Goal: Transaction & Acquisition: Register for event/course

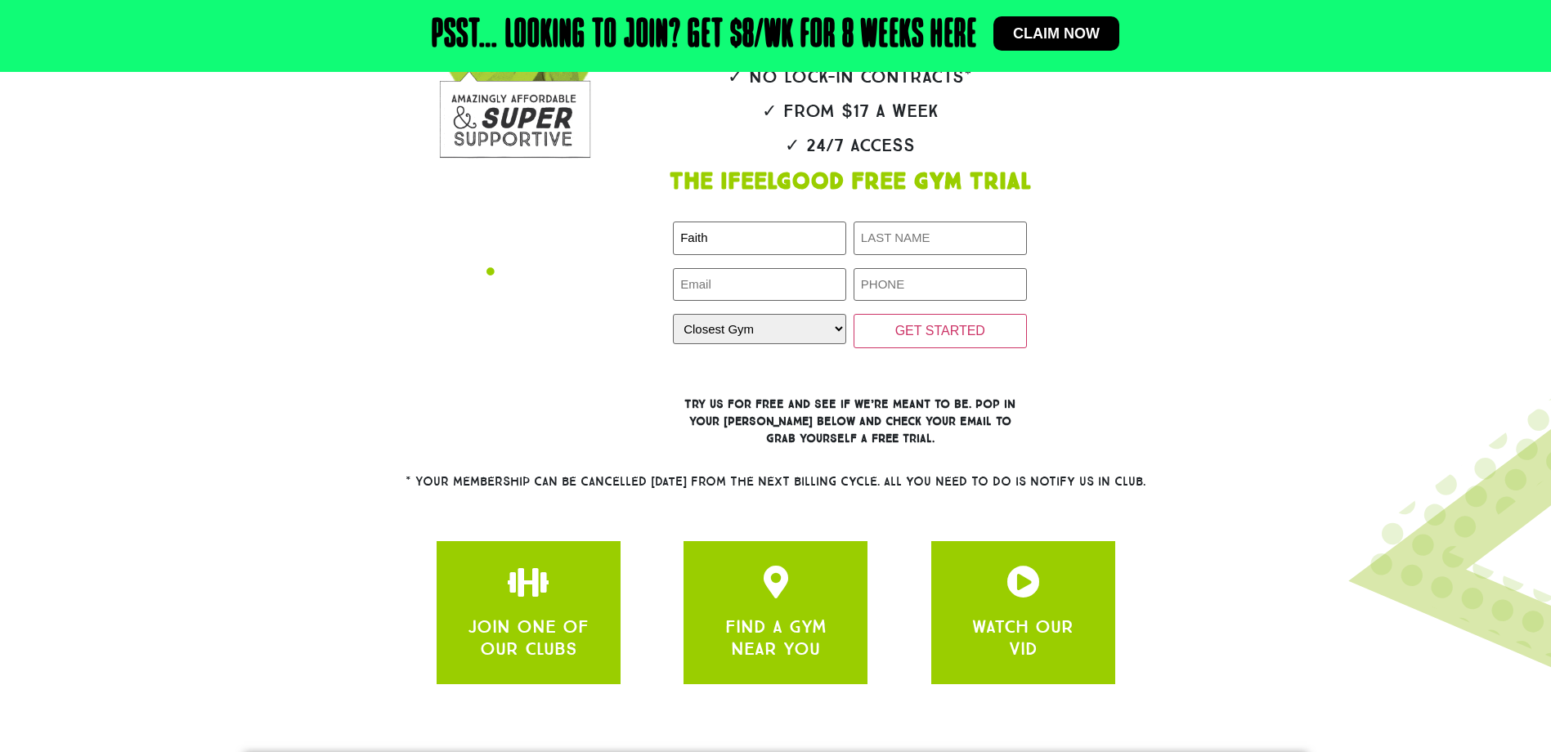
type input "Faith"
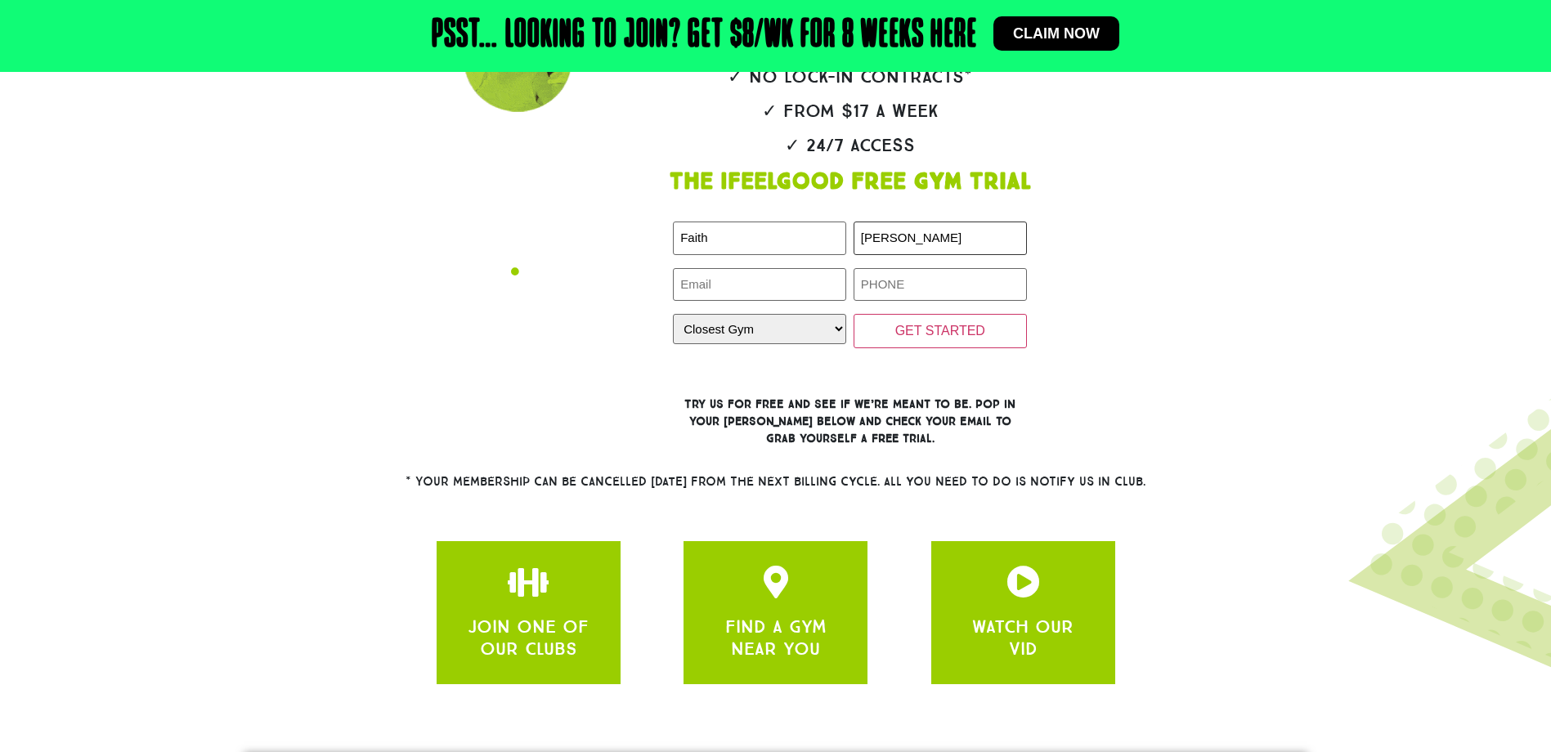
type input "[PERSON_NAME]"
click at [741, 282] on input "Email (Required)" at bounding box center [759, 285] width 173 height 34
click at [815, 283] on input "melissaxiong946@hotmail.com..au" at bounding box center [759, 285] width 173 height 34
type input "[EMAIL_ADDRESS][DOMAIN_NAME]"
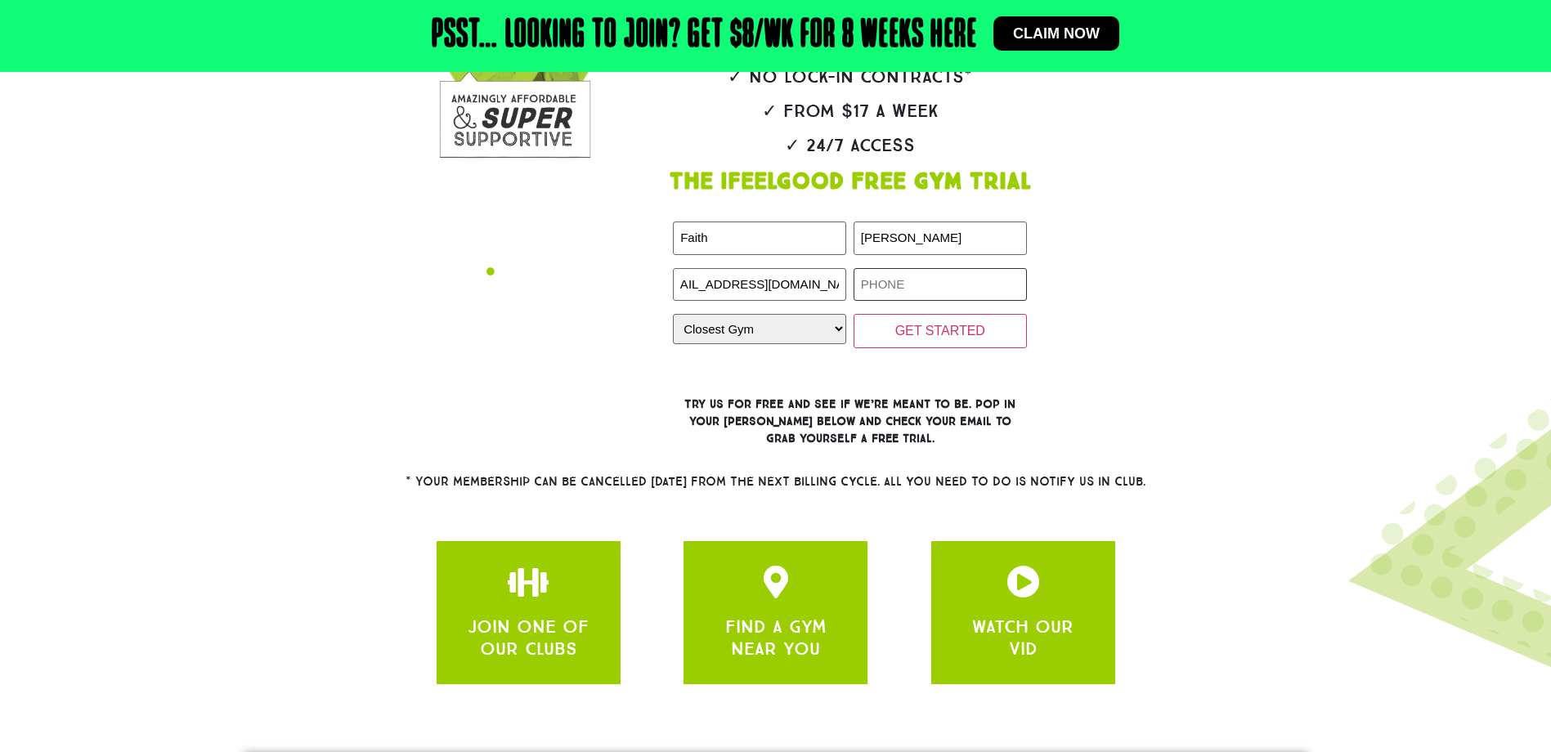
scroll to position [0, 0]
click at [915, 287] on input "Phone (Required)" at bounding box center [939, 285] width 173 height 34
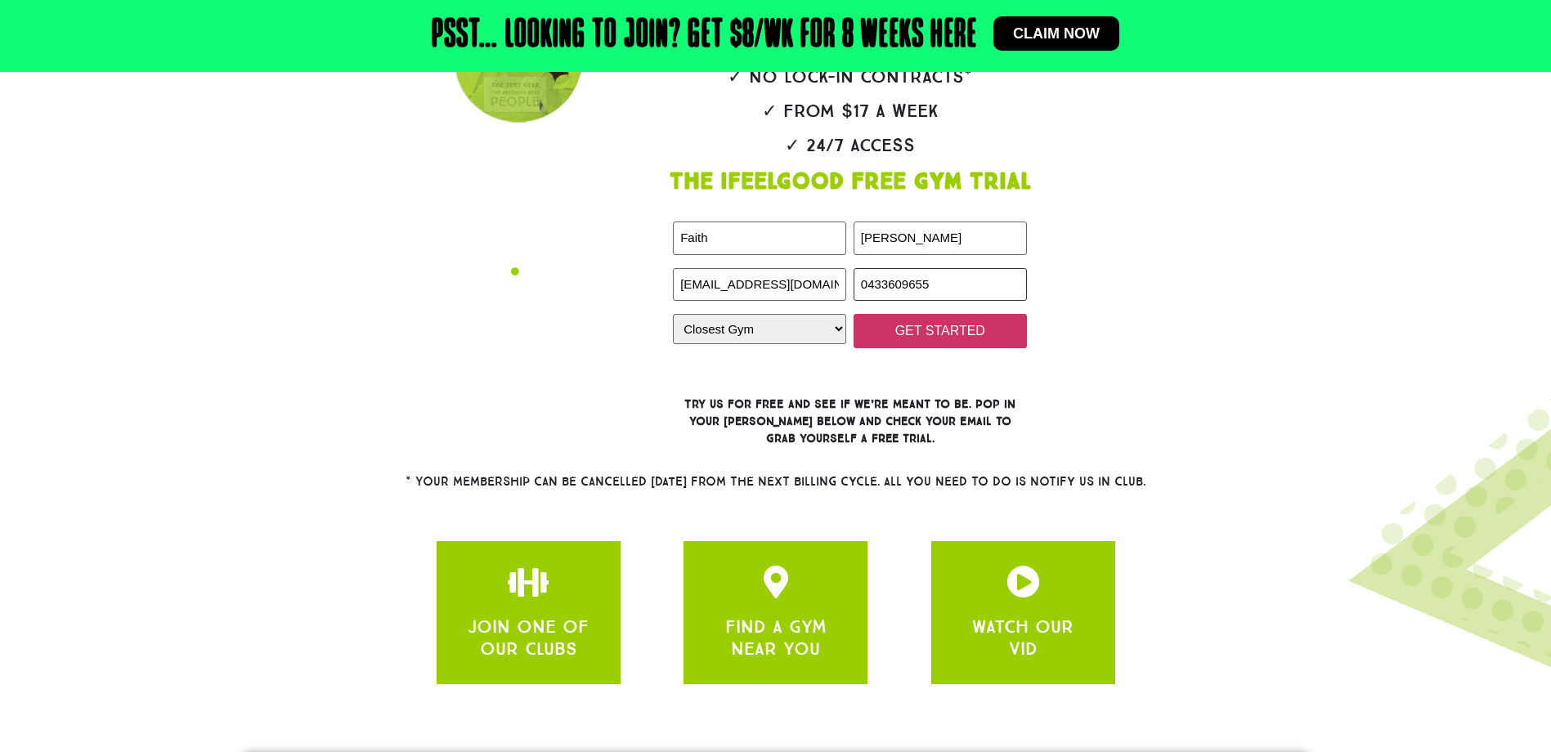
type input "0433609655"
click at [917, 338] on input "GET STARTED" at bounding box center [939, 331] width 173 height 34
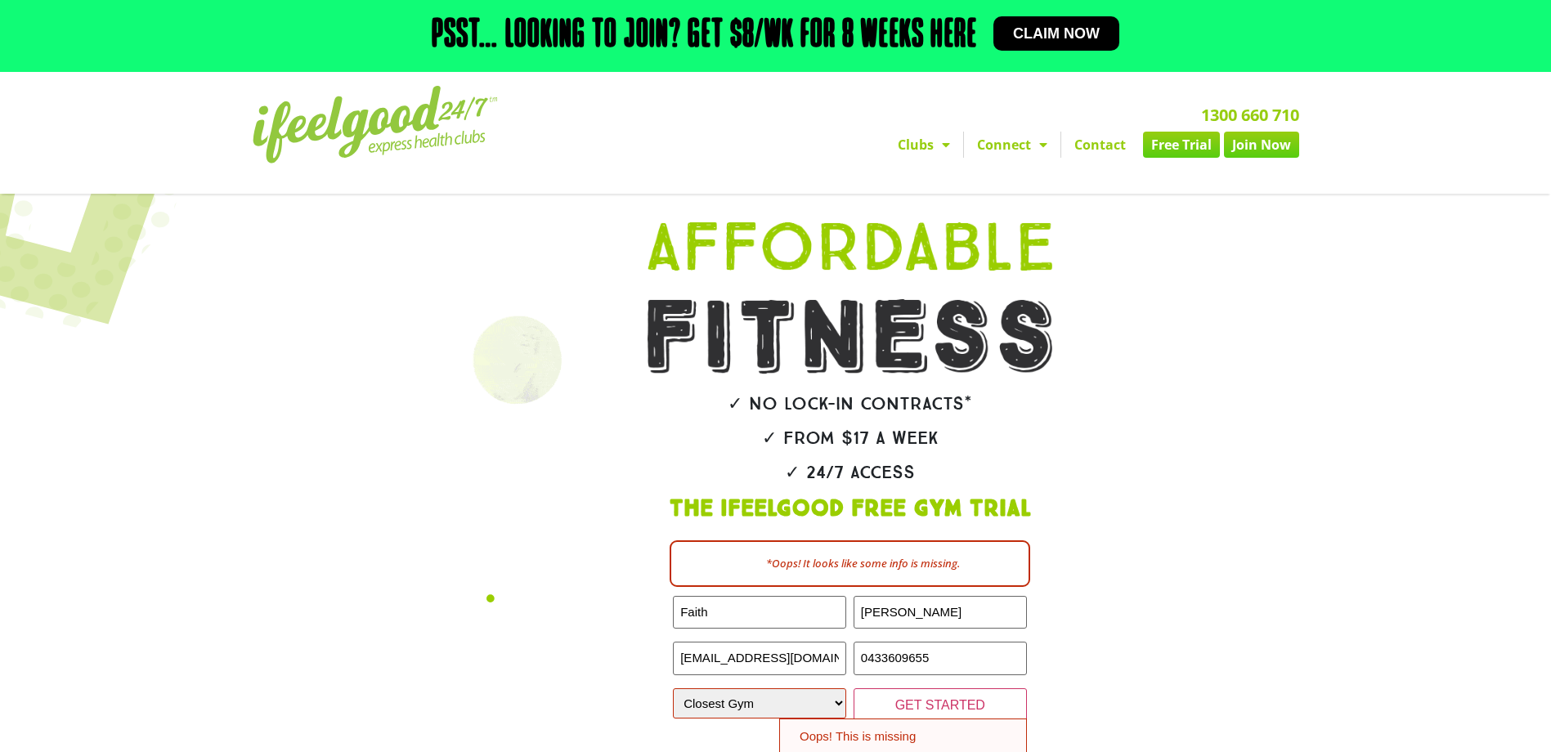
scroll to position [245, 0]
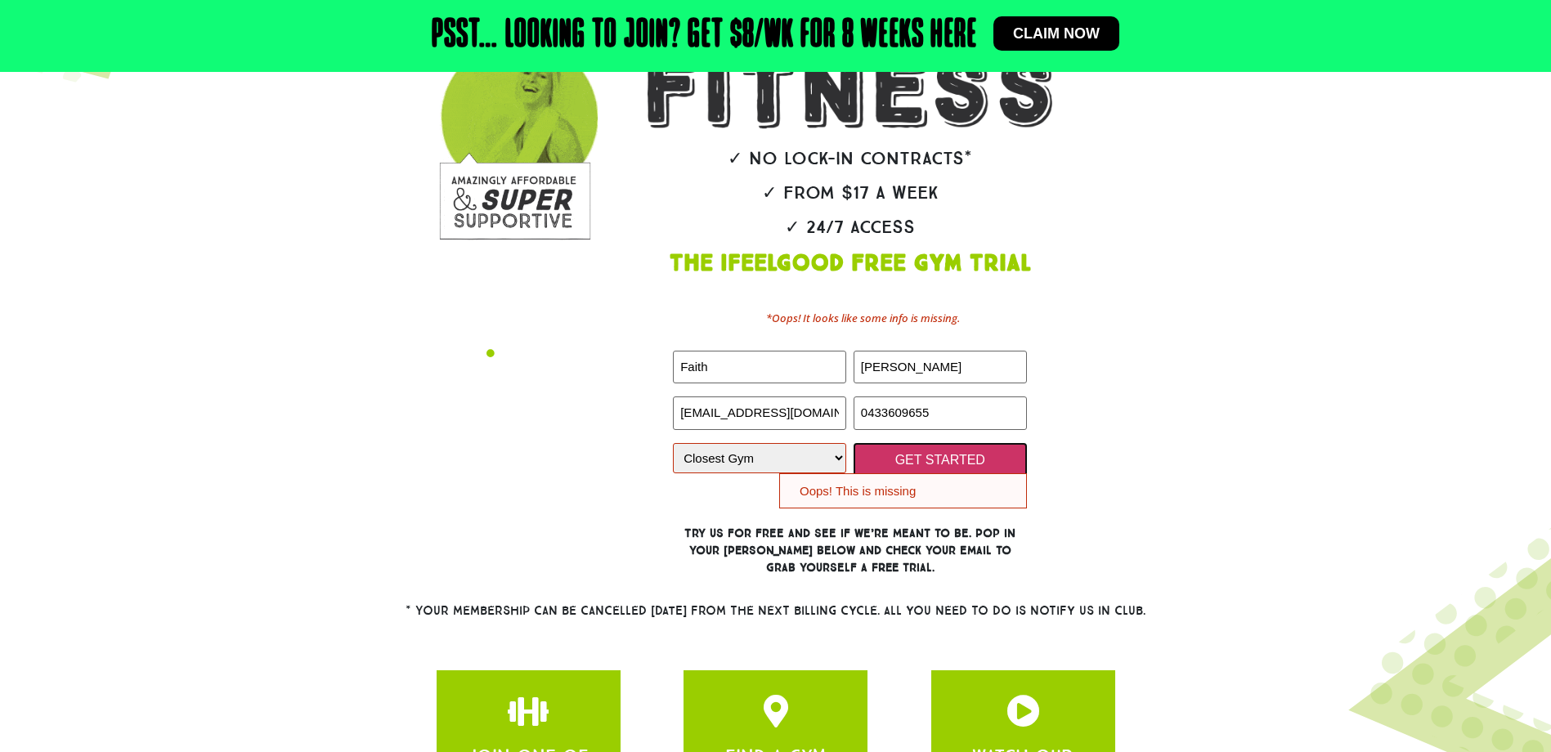
click at [882, 459] on input "GET STARTED" at bounding box center [939, 460] width 173 height 34
click at [839, 461] on select "Closest Gym Alexandra Hills Calamvale Coopers Plains Middle Park Oxenford Oxley…" at bounding box center [759, 458] width 173 height 30
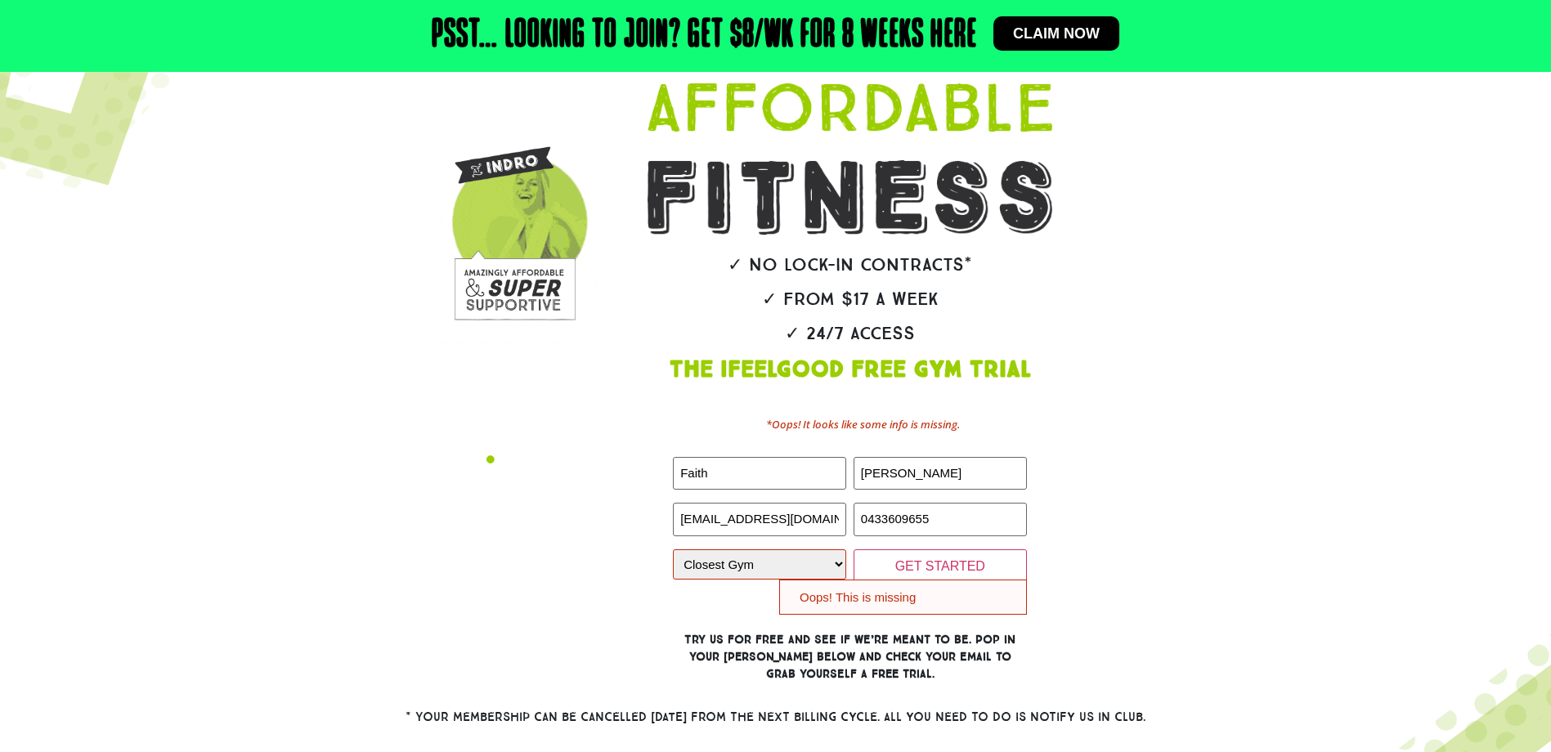
scroll to position [245, 0]
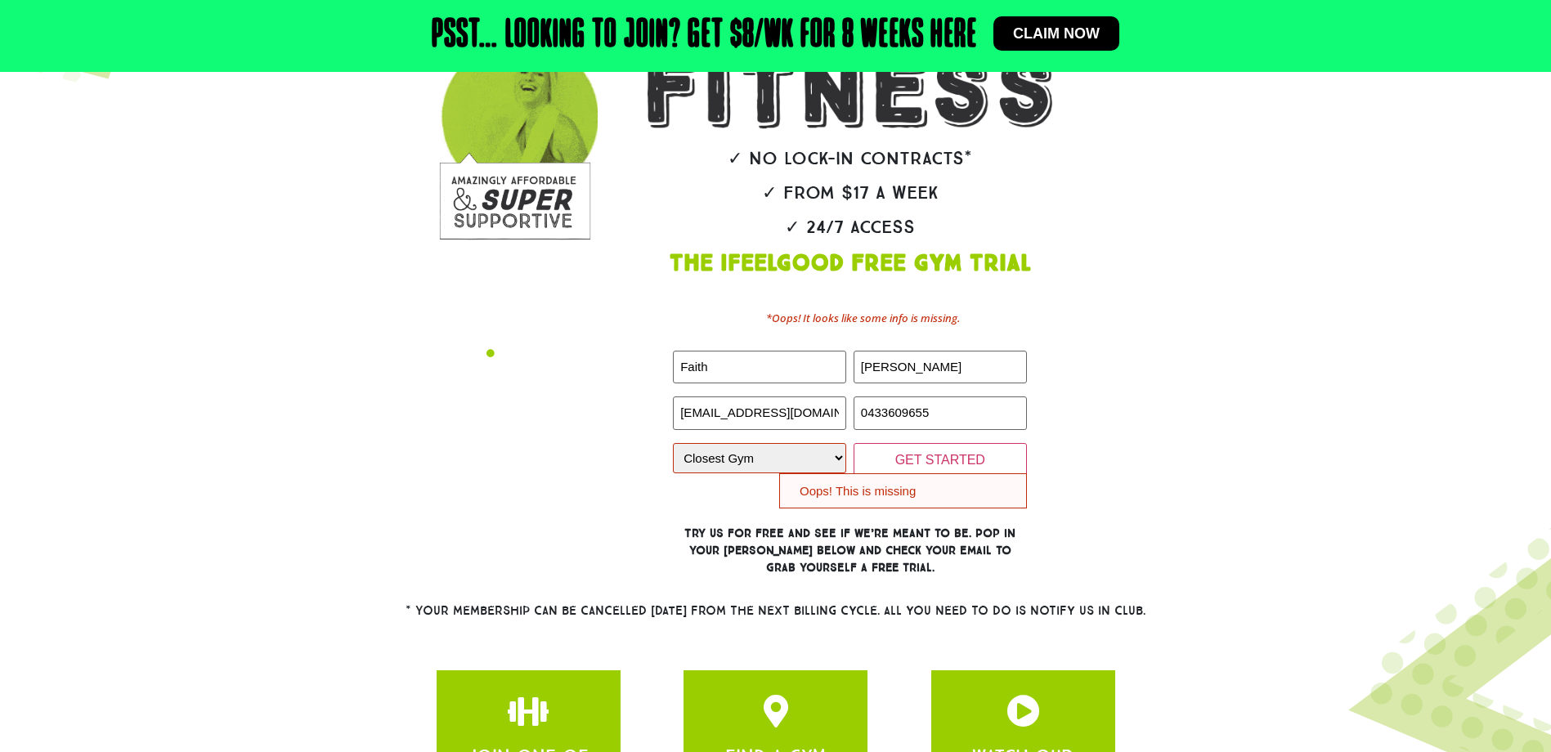
click at [786, 461] on select "Closest Gym [GEOGRAPHIC_DATA] [GEOGRAPHIC_DATA] [GEOGRAPHIC_DATA] [GEOGRAPHIC_D…" at bounding box center [759, 458] width 173 height 30
select select "[GEOGRAPHIC_DATA]"
click at [673, 443] on select "Closest Gym [GEOGRAPHIC_DATA] [GEOGRAPHIC_DATA] [GEOGRAPHIC_DATA] [GEOGRAPHIC_D…" at bounding box center [759, 458] width 173 height 30
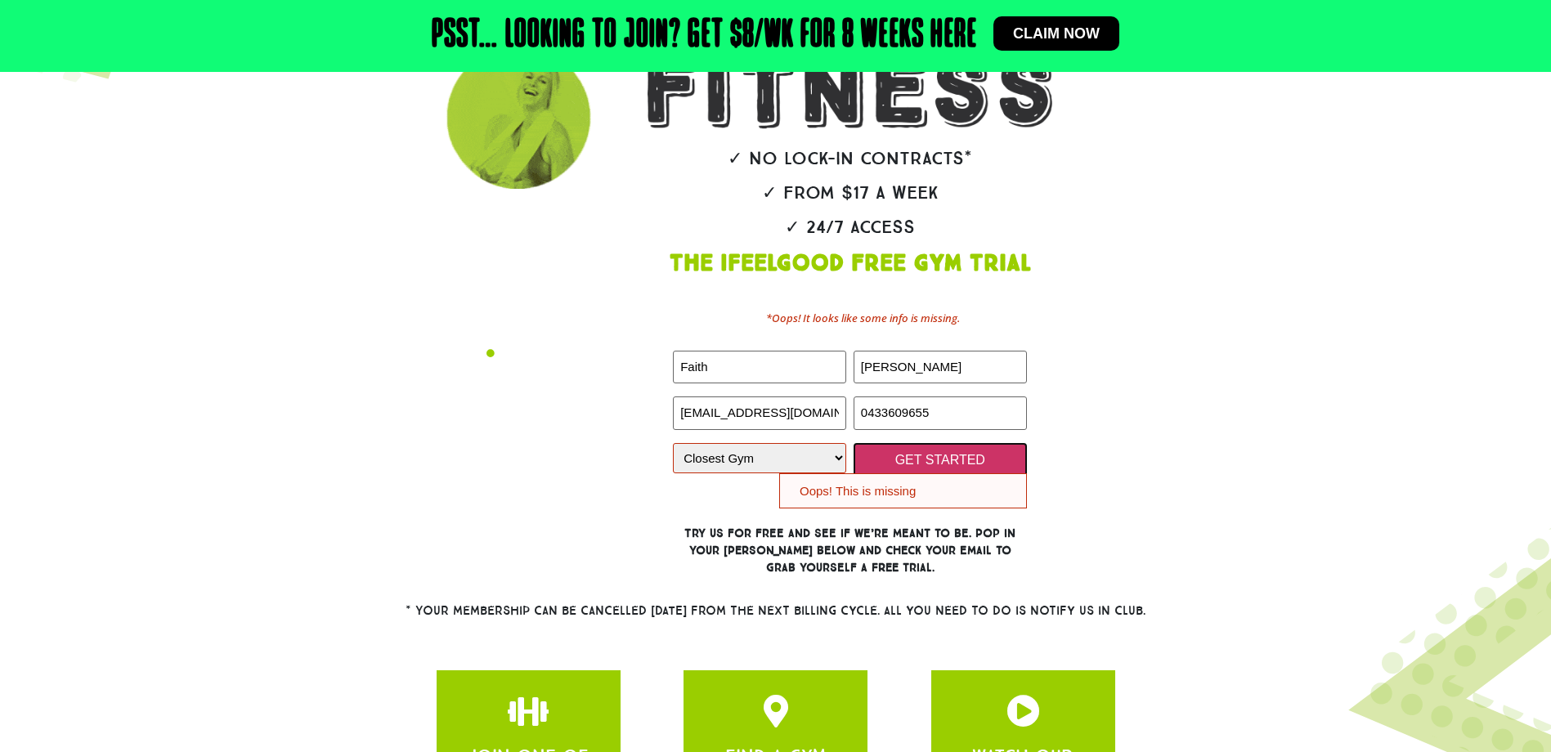
click at [911, 455] on input "GET STARTED" at bounding box center [939, 460] width 173 height 34
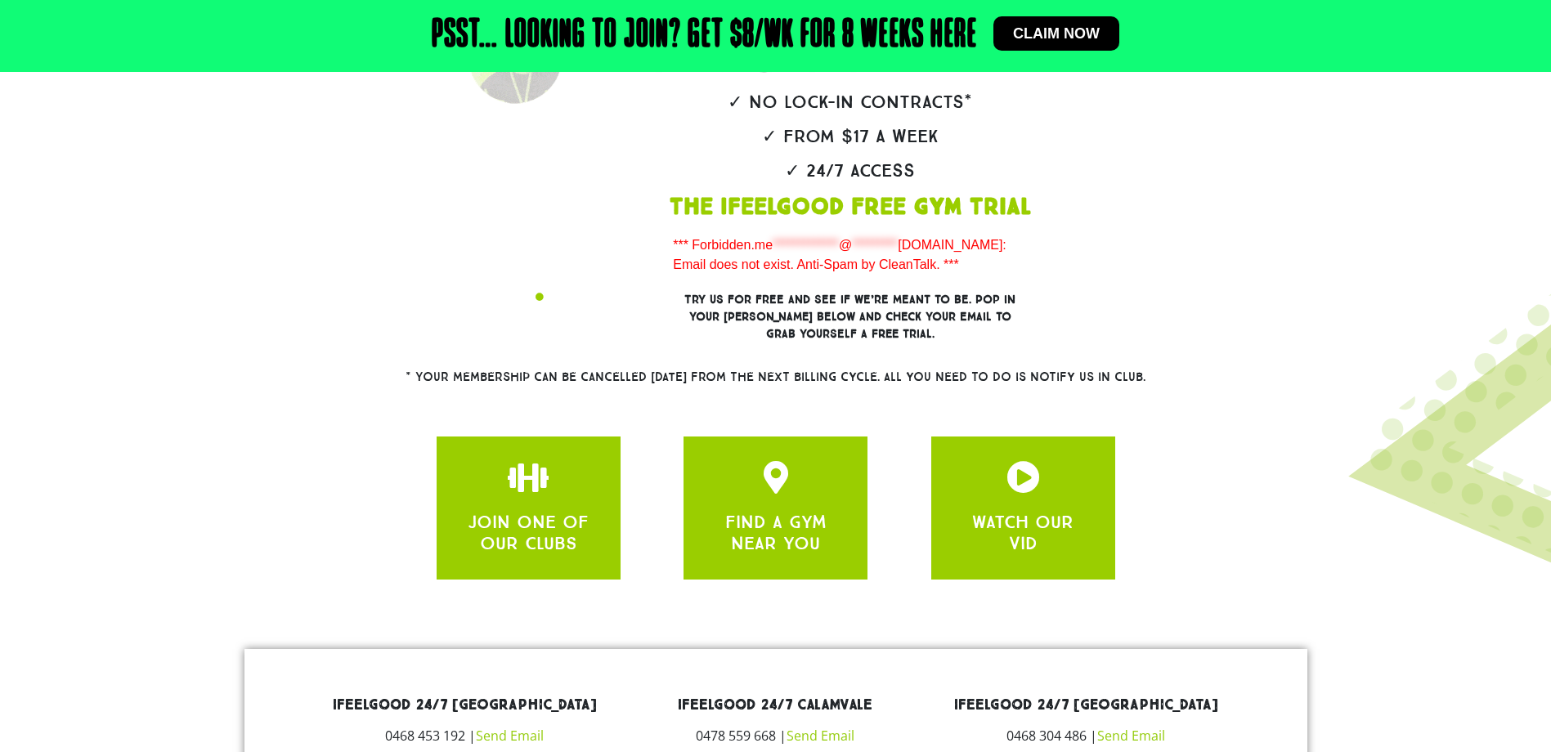
scroll to position [327, 0]
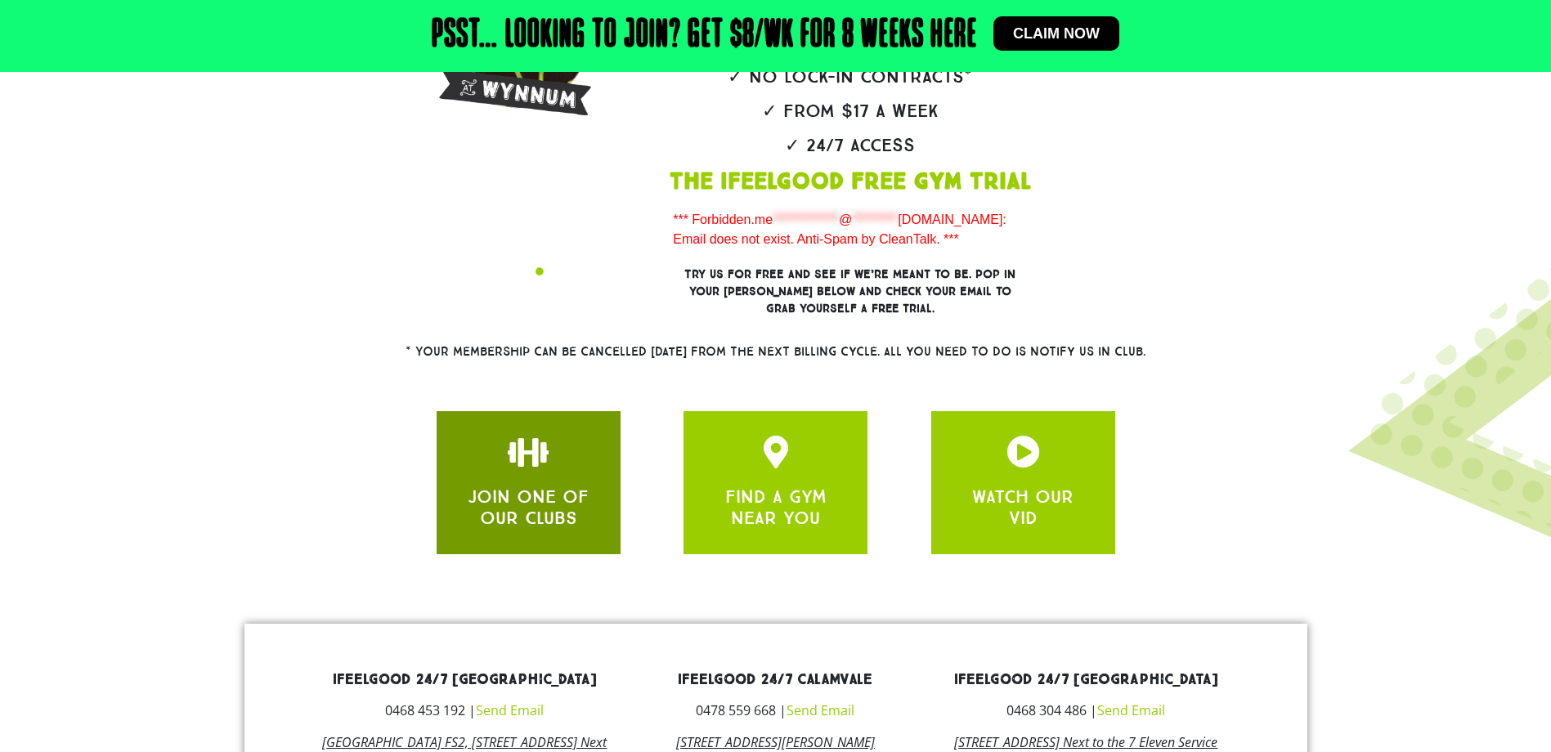
click at [575, 513] on link "JOIN ONE OF OUR CLUBS" at bounding box center [528, 507] width 121 height 43
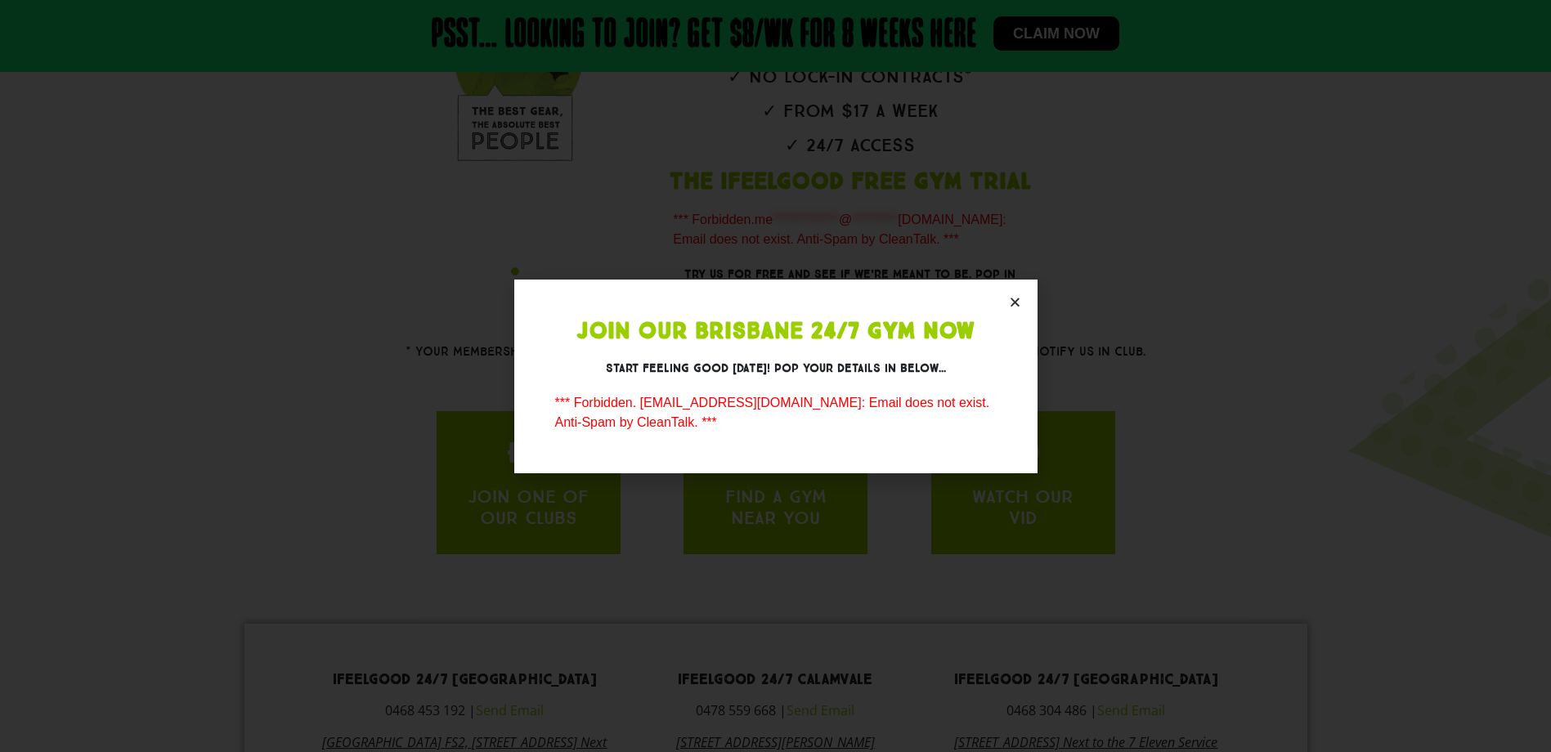
click at [1015, 302] on icon "Close" at bounding box center [1015, 302] width 12 height 12
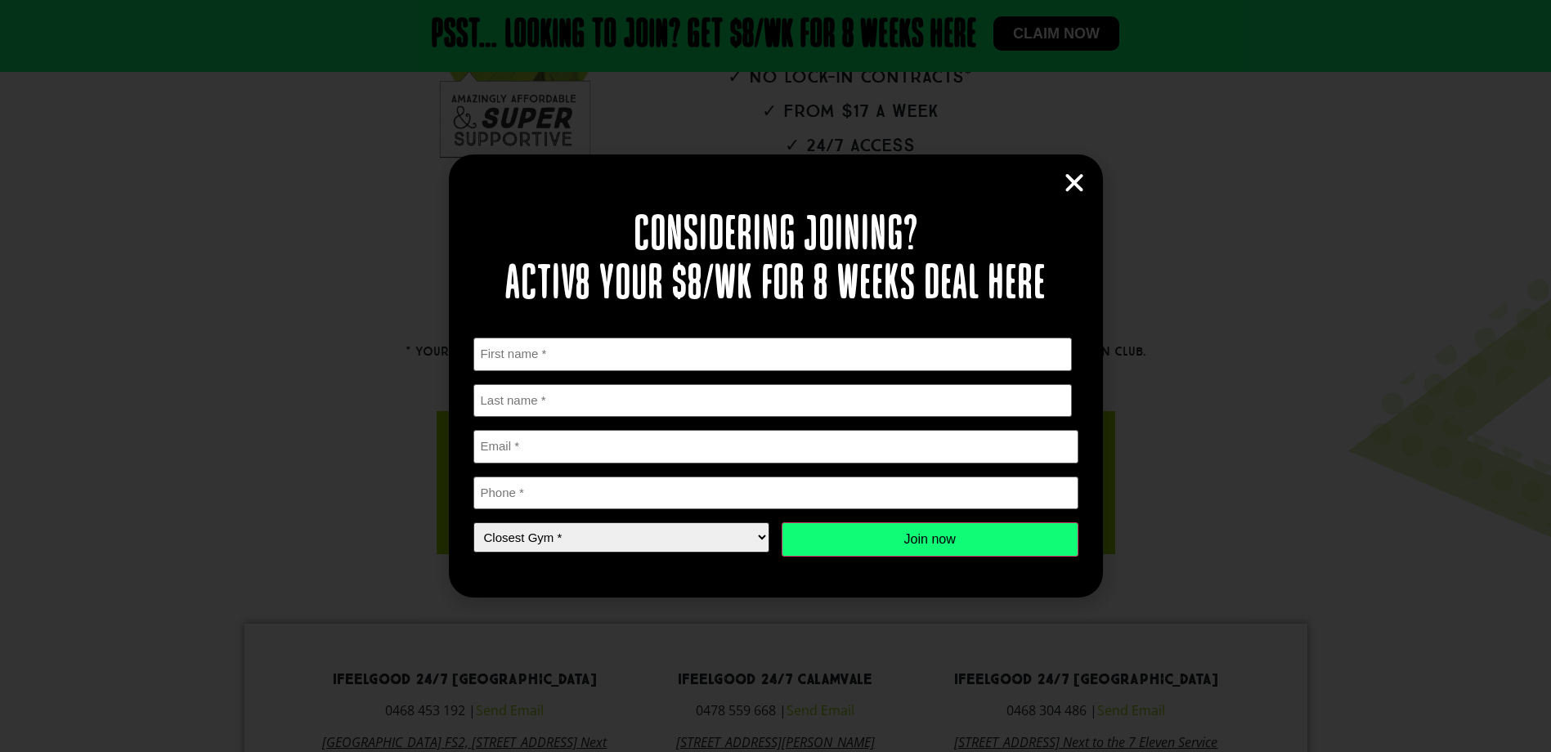
click at [588, 551] on select "Closest Gym * Alexandra Hills Calamvale Coopers Plains Middle Park Oxley Park R…" at bounding box center [621, 537] width 297 height 30
select select "[GEOGRAPHIC_DATA]"
click at [473, 522] on select "Closest Gym * Alexandra Hills Calamvale Coopers Plains Middle Park Oxley Park R…" at bounding box center [621, 537] width 297 height 30
drag, startPoint x: 541, startPoint y: 361, endPoint x: 599, endPoint y: 344, distance: 60.3
click at [543, 360] on input "First" at bounding box center [772, 355] width 599 height 34
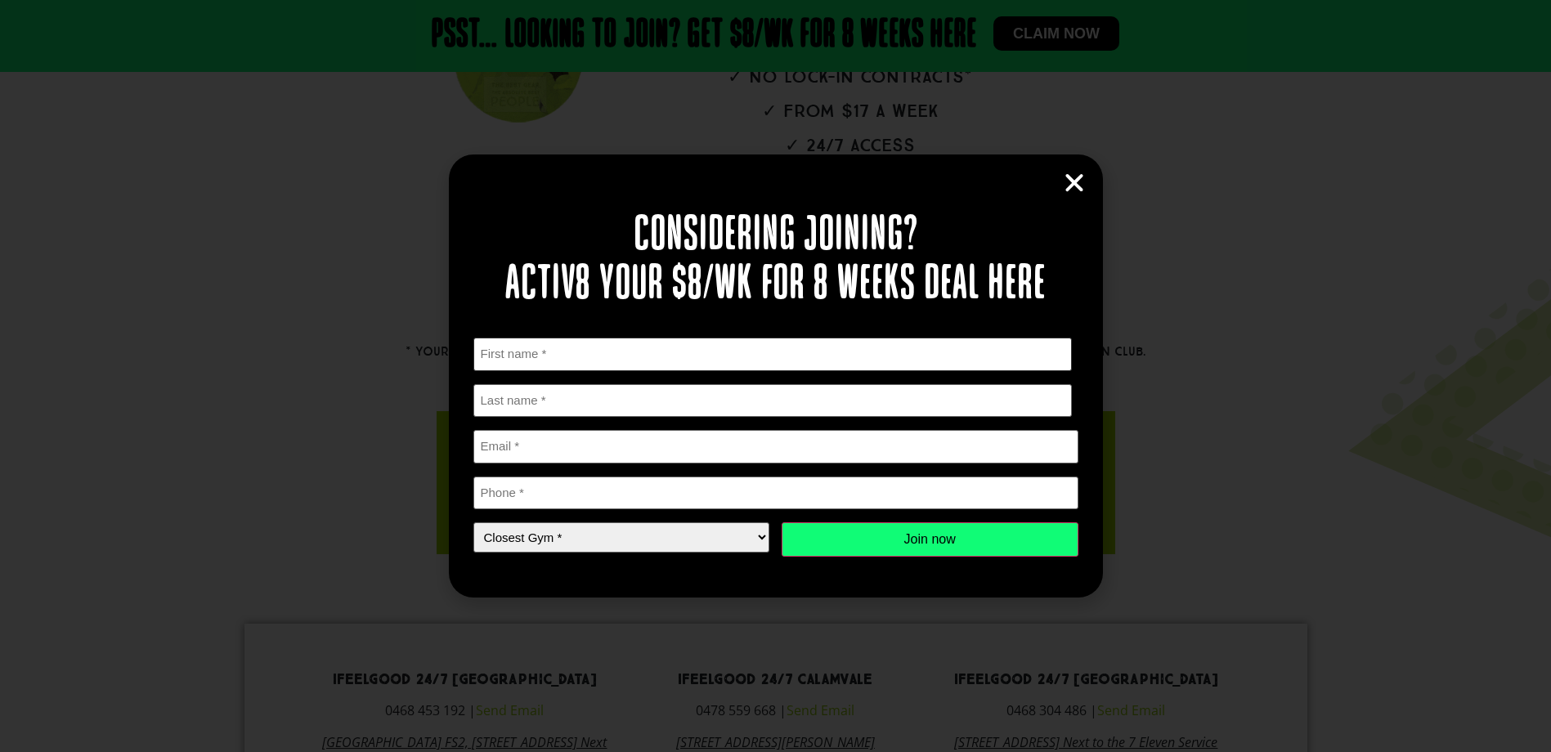
type input "Faith"
type input "Thao"
type input "melissaxiong946@hotmail.com.au"
type input "0433609655"
click at [680, 446] on input "melissaxiong946@hotmail.com.au" at bounding box center [775, 447] width 605 height 34
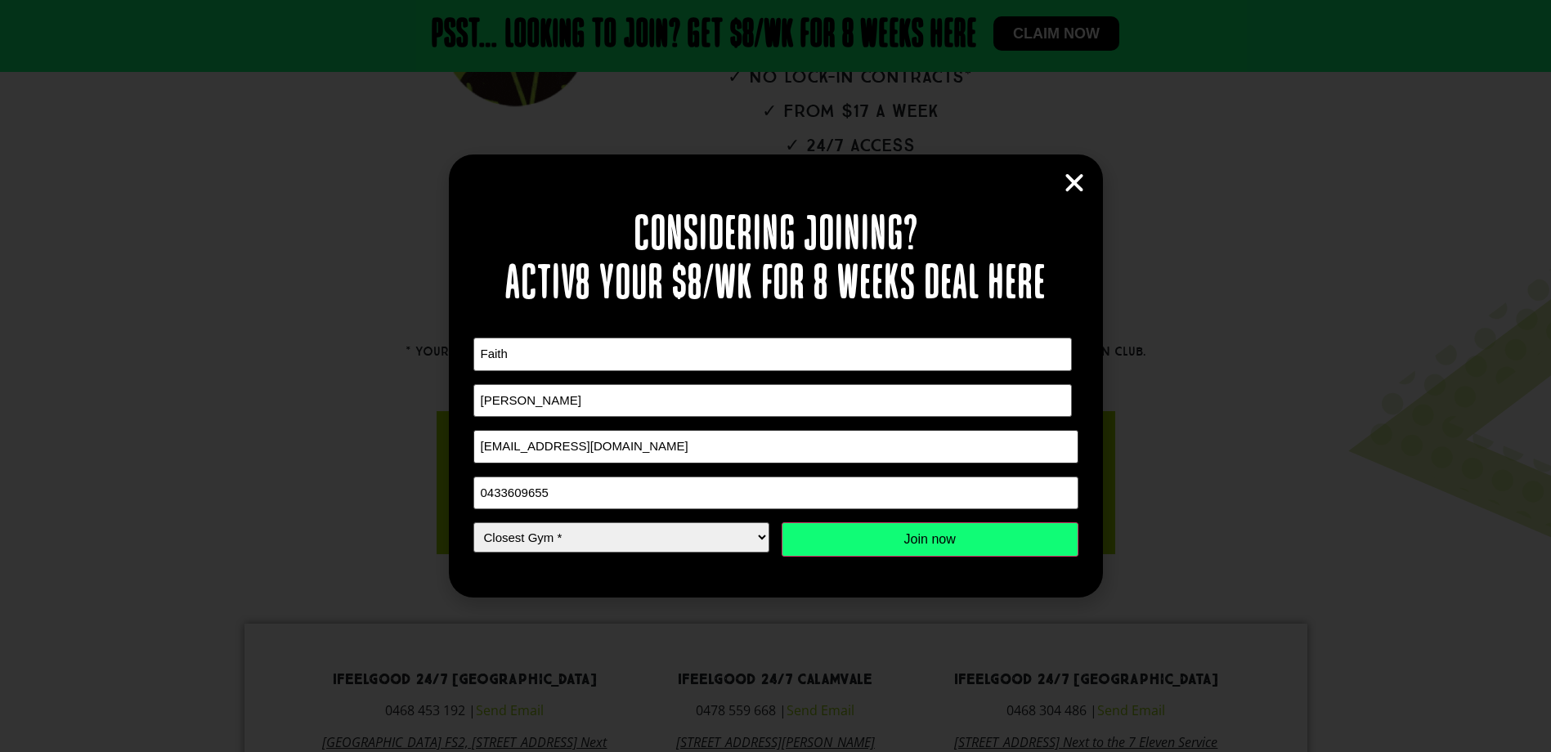
type input "[EMAIL_ADDRESS][DOMAIN_NAME]"
click at [826, 540] on input "Join now" at bounding box center [930, 539] width 297 height 34
click at [1076, 175] on icon "Close" at bounding box center [1074, 183] width 25 height 25
